Goal: Find specific page/section: Find specific page/section

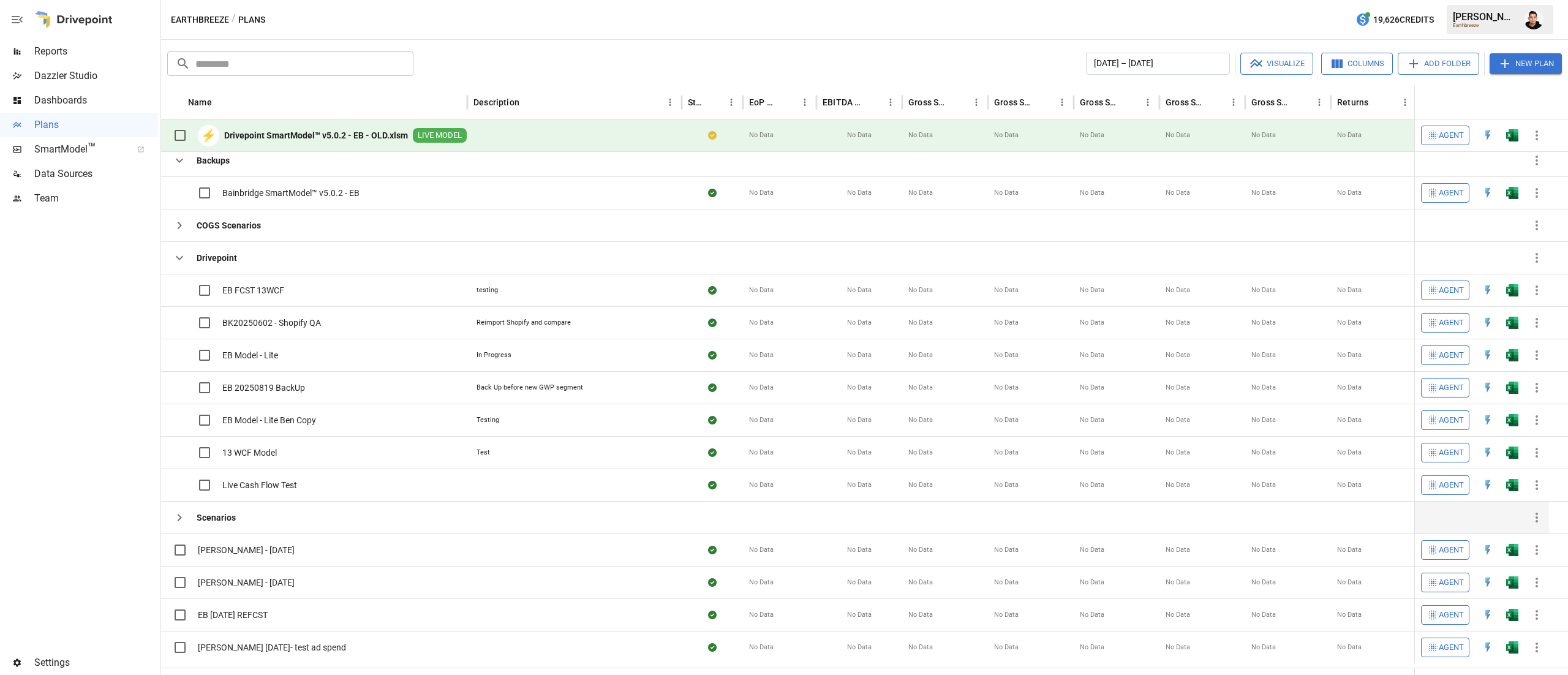
scroll to position [430, 0]
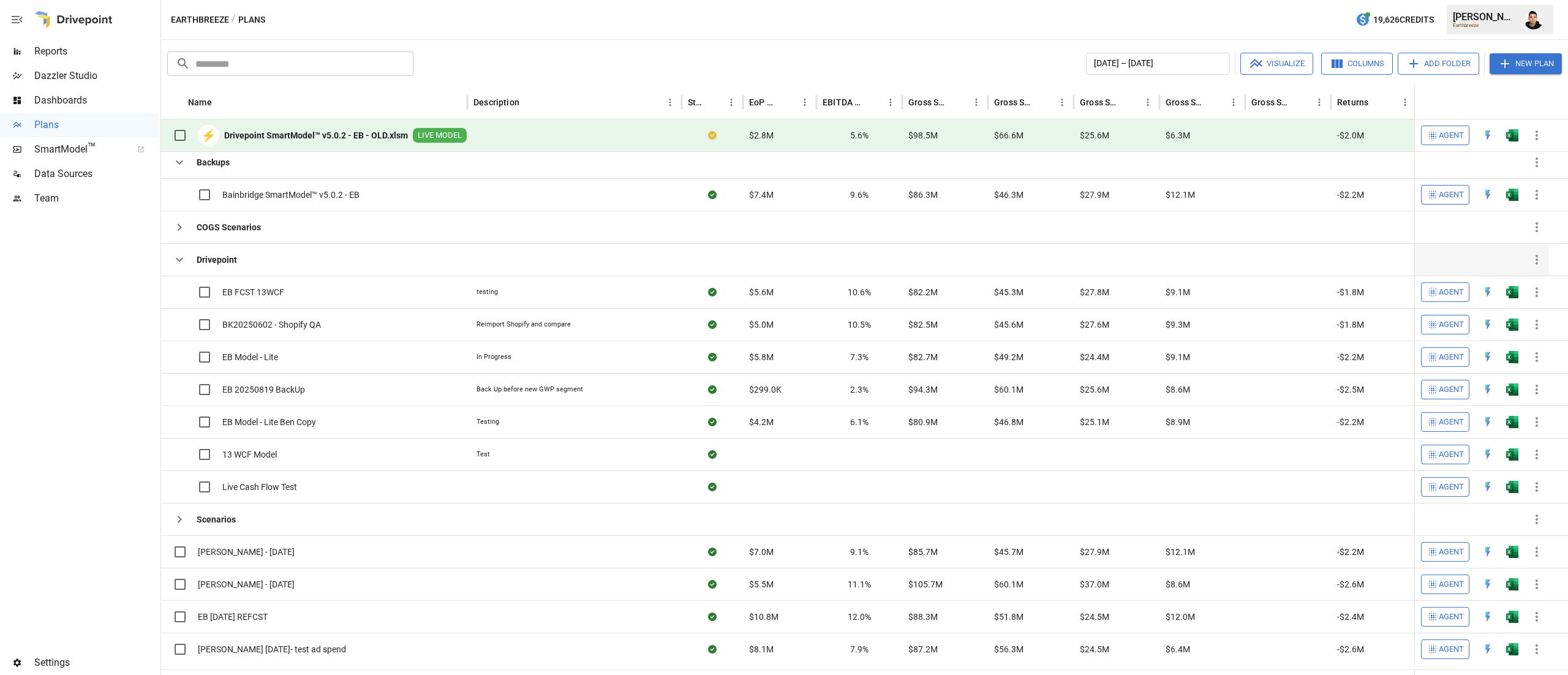
click at [185, 265] on icon "button" at bounding box center [179, 259] width 14 height 14
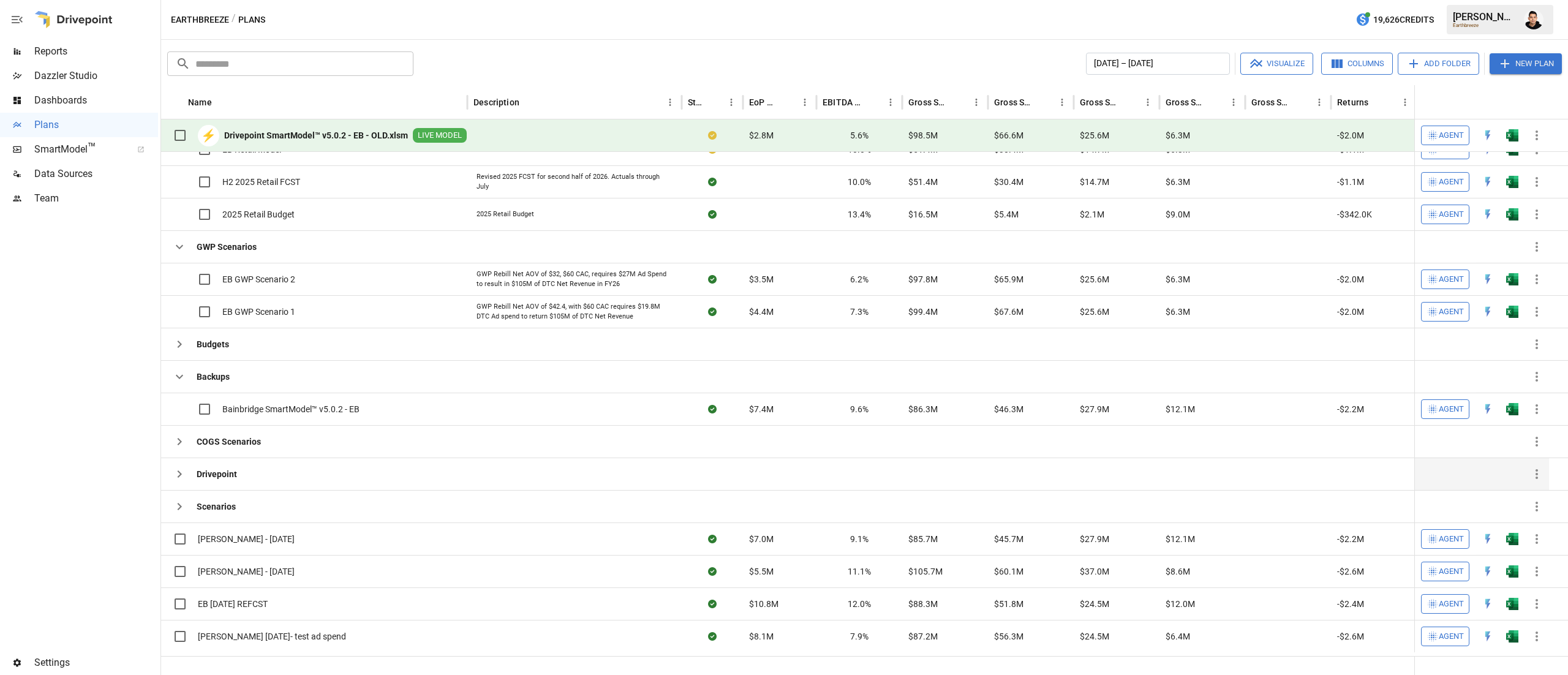
scroll to position [168, 0]
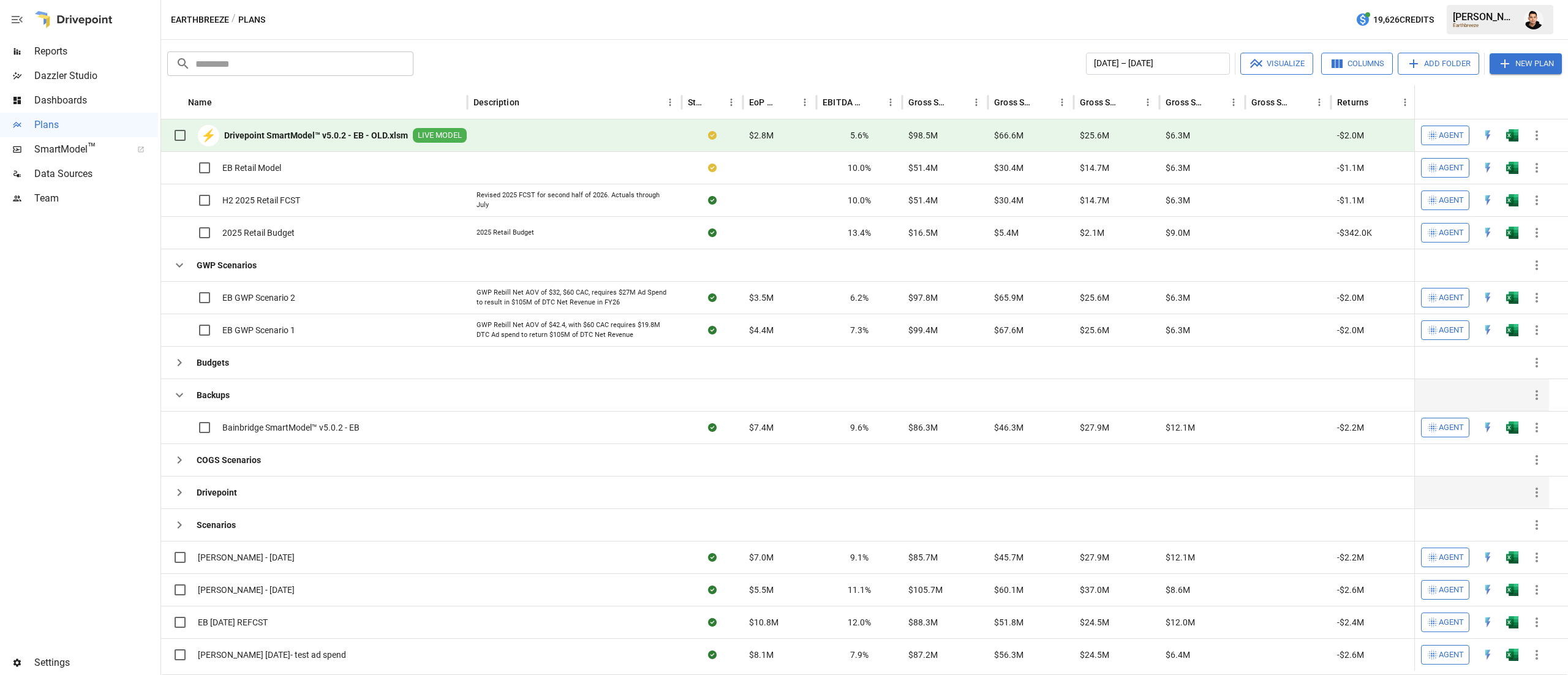
click at [184, 386] on div "Backups" at bounding box center [199, 395] width 62 height 25
click at [175, 403] on icon "button" at bounding box center [179, 395] width 14 height 14
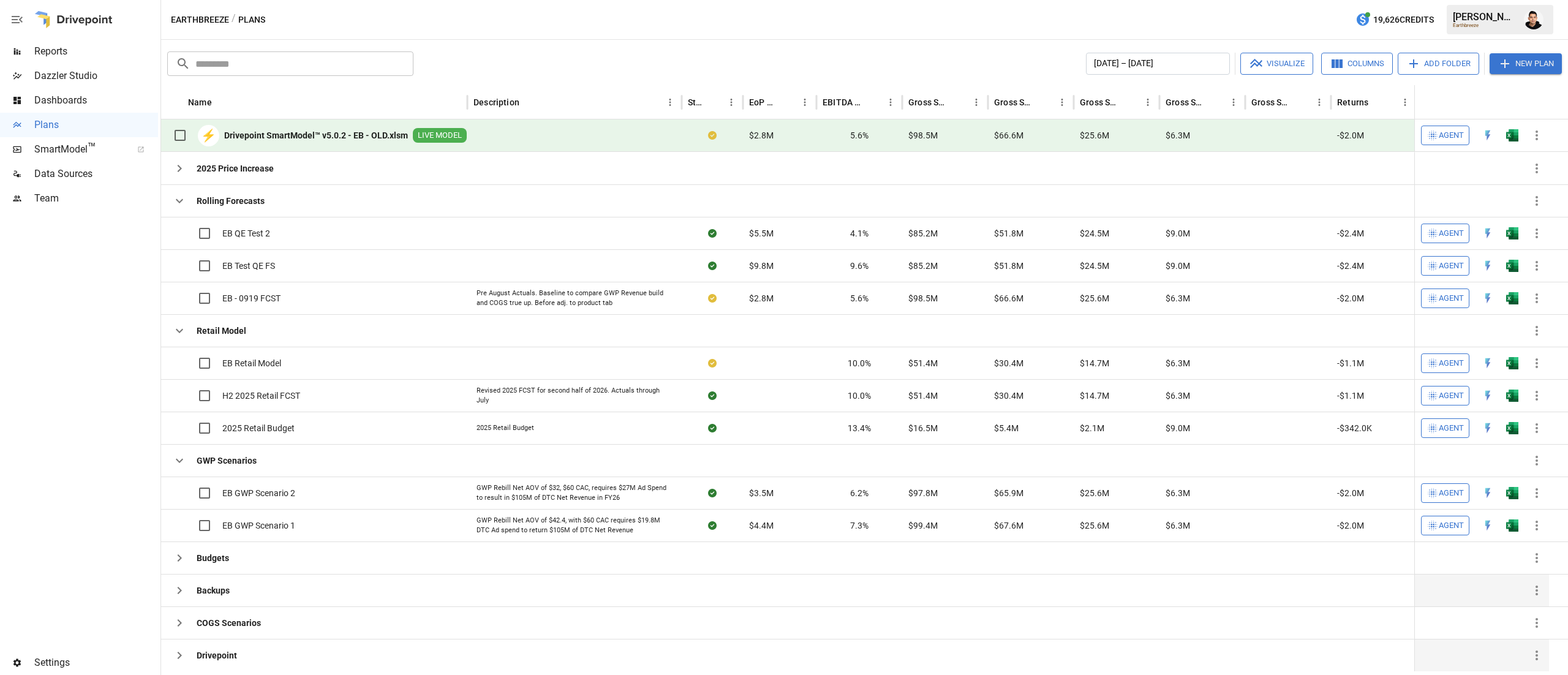
scroll to position [0, 0]
click at [175, 461] on icon "button" at bounding box center [179, 460] width 14 height 14
